Goal: Information Seeking & Learning: Learn about a topic

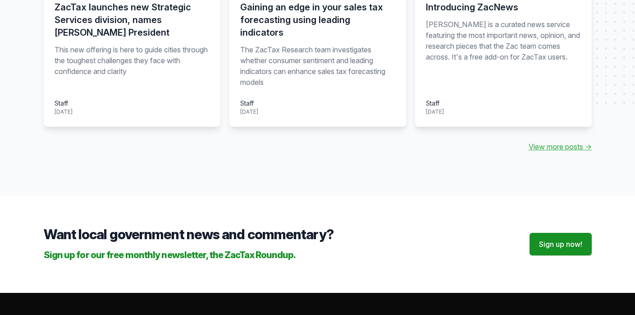
scroll to position [1173, 0]
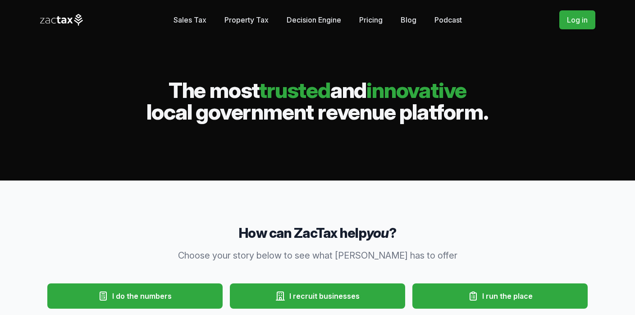
click at [181, 22] on link "Sales Tax" at bounding box center [190, 20] width 33 height 18
